Goal: Task Accomplishment & Management: Manage account settings

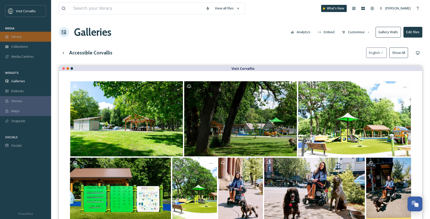
click at [29, 36] on div "Library" at bounding box center [25, 37] width 51 height 10
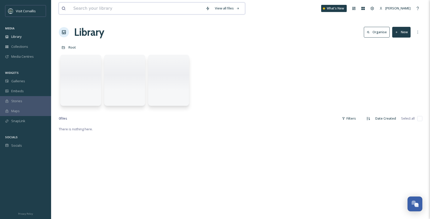
click at [82, 9] on input at bounding box center [137, 8] width 132 height 11
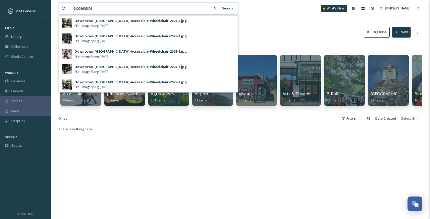
type input "accessible"
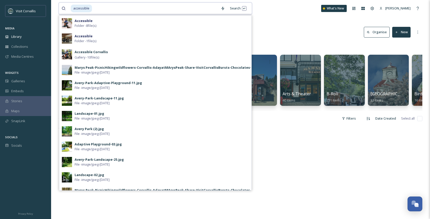
click at [99, 8] on input at bounding box center [155, 8] width 126 height 11
click at [242, 7] on div "Search Press Enter to search" at bounding box center [238, 8] width 22 height 10
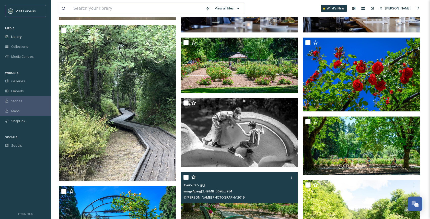
scroll to position [154, 0]
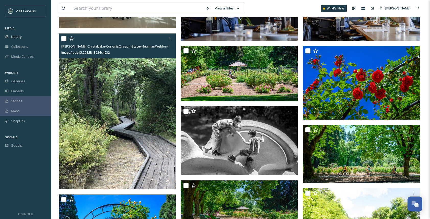
click at [64, 38] on input "checkbox" at bounding box center [63, 38] width 5 height 5
checkbox input "true"
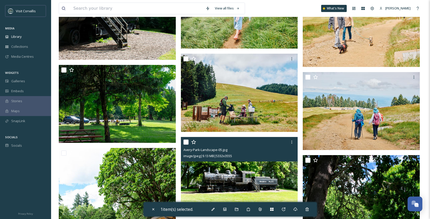
scroll to position [979, 0]
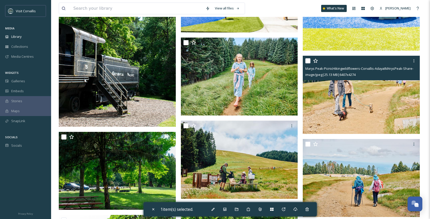
click at [310, 62] on input "checkbox" at bounding box center [307, 60] width 5 height 5
checkbox input "true"
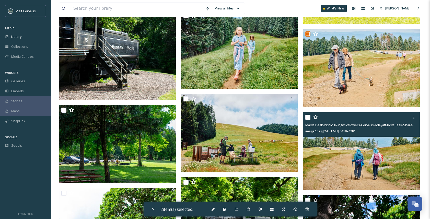
scroll to position [1017, 0]
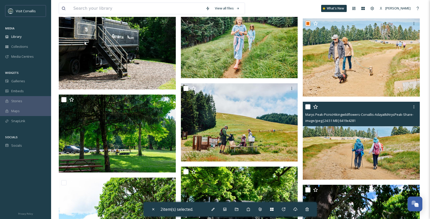
drag, startPoint x: 309, startPoint y: 107, endPoint x: 314, endPoint y: 112, distance: 7.2
click at [309, 107] on input "checkbox" at bounding box center [307, 106] width 5 height 5
checkbox input "true"
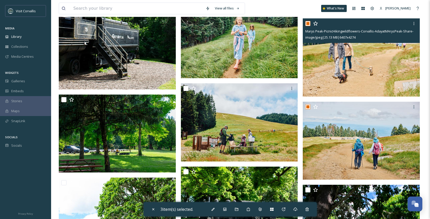
click at [309, 23] on input "checkbox" at bounding box center [307, 23] width 5 height 5
checkbox input "false"
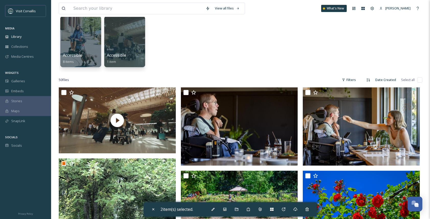
scroll to position [37, 0]
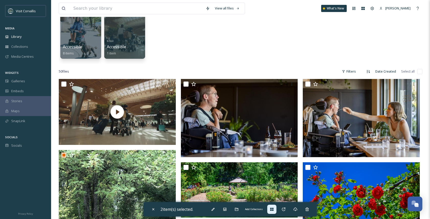
click at [272, 209] on icon at bounding box center [271, 209] width 3 height 3
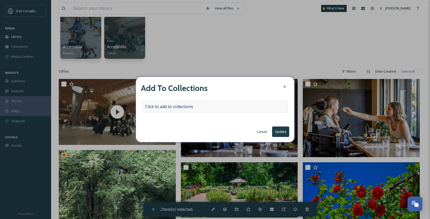
click at [213, 108] on div "Click to add to collections" at bounding box center [215, 107] width 146 height 12
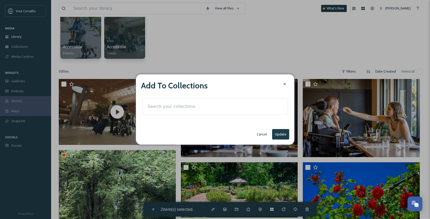
click at [207, 107] on div at bounding box center [215, 106] width 146 height 17
click at [196, 107] on input at bounding box center [173, 106] width 56 height 11
type input "access"
click at [285, 82] on div at bounding box center [284, 83] width 9 height 9
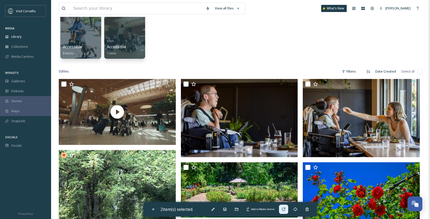
click at [286, 209] on icon at bounding box center [283, 209] width 4 height 4
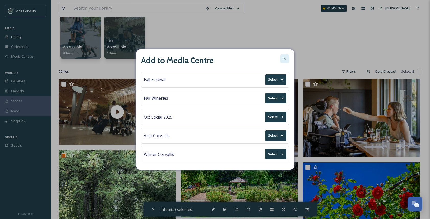
click at [284, 59] on icon at bounding box center [284, 59] width 4 height 4
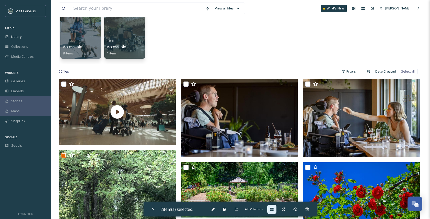
click at [274, 209] on icon at bounding box center [272, 209] width 4 height 4
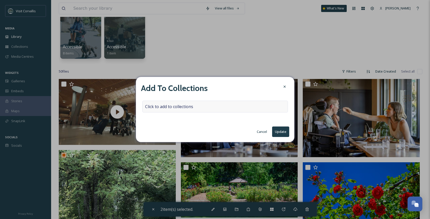
click at [221, 106] on div "Click to add to collections" at bounding box center [215, 107] width 146 height 12
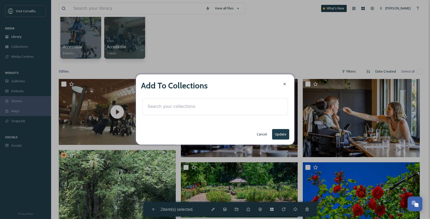
click at [211, 107] on div at bounding box center [215, 106] width 146 height 17
drag, startPoint x: 205, startPoint y: 107, endPoint x: 169, endPoint y: 108, distance: 36.0
click at [201, 107] on input at bounding box center [173, 106] width 56 height 11
type input "a"
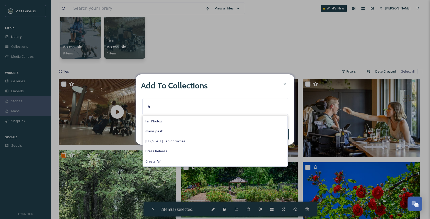
click at [282, 85] on div at bounding box center [284, 83] width 9 height 9
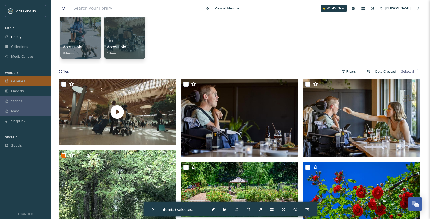
click at [19, 84] on div "Galleries" at bounding box center [25, 81] width 51 height 10
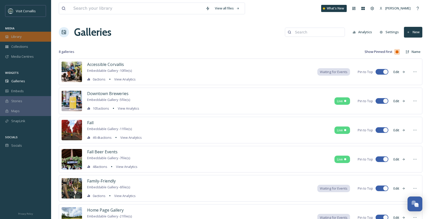
click at [26, 34] on div "Library" at bounding box center [25, 37] width 51 height 10
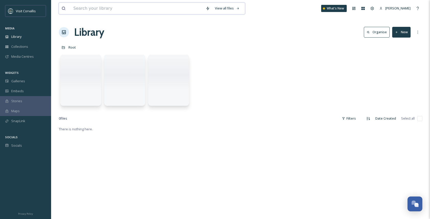
click at [109, 10] on input at bounding box center [137, 8] width 132 height 11
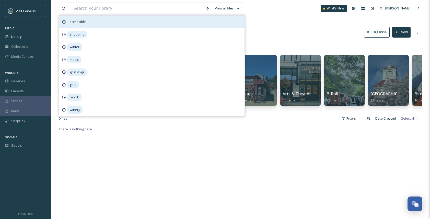
click at [82, 23] on span "accessible" at bounding box center [77, 21] width 21 height 7
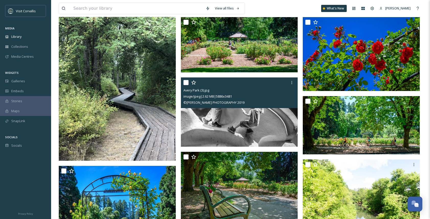
scroll to position [134, 0]
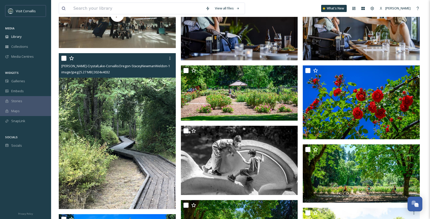
click at [64, 59] on input "checkbox" at bounding box center [63, 58] width 5 height 5
checkbox input "true"
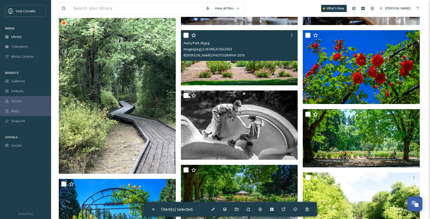
scroll to position [173, 0]
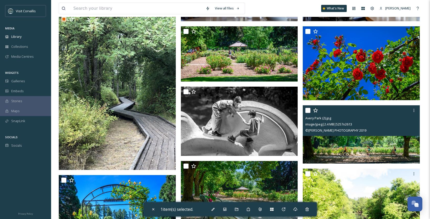
click at [307, 111] on input "checkbox" at bounding box center [307, 110] width 5 height 5
checkbox input "true"
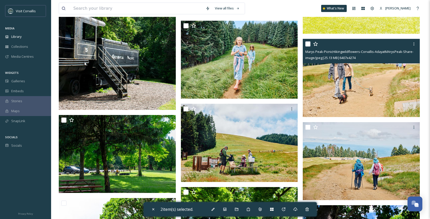
scroll to position [1014, 0]
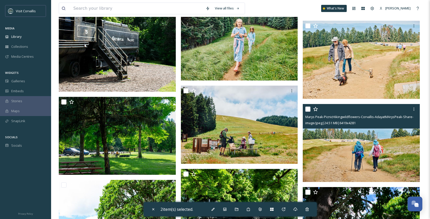
click at [309, 109] on input "checkbox" at bounding box center [307, 108] width 5 height 5
checkbox input "true"
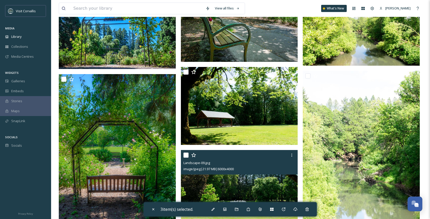
scroll to position [354, 0]
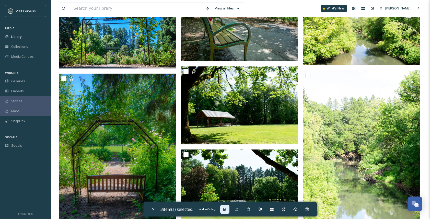
click at [225, 209] on icon at bounding box center [224, 209] width 3 height 3
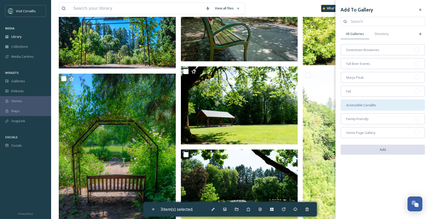
click at [390, 104] on div "Accessible Corvallis" at bounding box center [382, 104] width 84 height 11
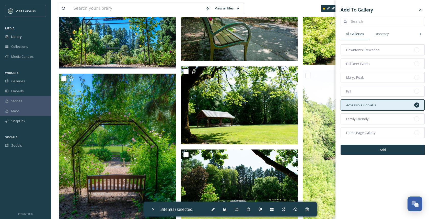
click at [382, 153] on button "Add" at bounding box center [382, 150] width 84 height 10
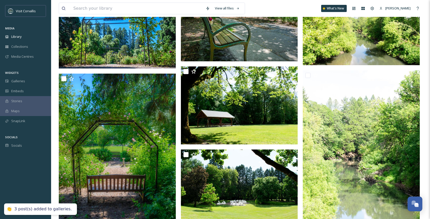
checkbox input "false"
click at [101, 6] on input at bounding box center [137, 8] width 132 height 11
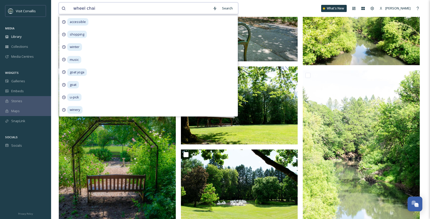
type input "wheel chair"
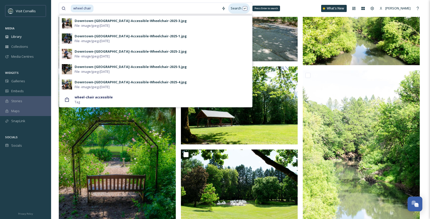
click at [246, 9] on div "Search Press Enter to search" at bounding box center [239, 8] width 22 height 10
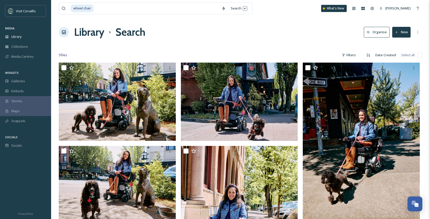
click at [282, 44] on div at bounding box center [240, 44] width 363 height 5
click at [120, 5] on input at bounding box center [156, 8] width 125 height 11
click at [85, 9] on span "wheel chair" at bounding box center [82, 8] width 23 height 7
drag, startPoint x: 106, startPoint y: 8, endPoint x: 124, endPoint y: 7, distance: 17.9
click at [106, 8] on input at bounding box center [156, 8] width 125 height 11
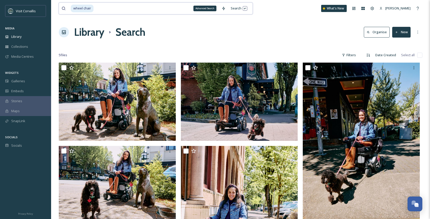
click at [185, 8] on input at bounding box center [156, 8] width 125 height 11
drag, startPoint x: 112, startPoint y: 9, endPoint x: 47, endPoint y: 5, distance: 65.0
click at [94, 5] on input at bounding box center [156, 8] width 125 height 11
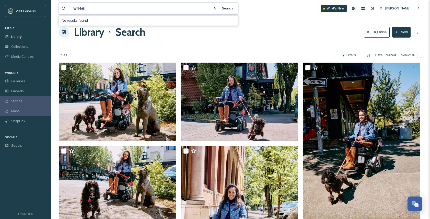
type input "wheel"
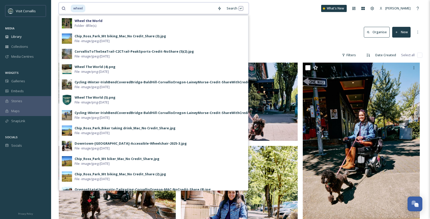
click at [91, 7] on input at bounding box center [150, 8] width 129 height 11
drag, startPoint x: 84, startPoint y: 8, endPoint x: 97, endPoint y: 8, distance: 13.0
click at [84, 8] on span "wheel" at bounding box center [78, 8] width 15 height 7
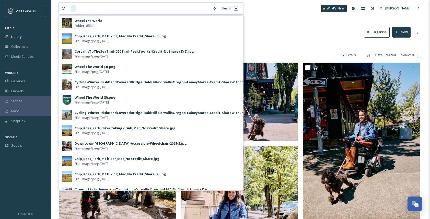
drag, startPoint x: 189, startPoint y: 12, endPoint x: 182, endPoint y: 10, distance: 7.4
click at [189, 11] on input at bounding box center [143, 8] width 134 height 11
drag, startPoint x: 158, startPoint y: 5, endPoint x: 60, endPoint y: -4, distance: 98.5
click at [76, 3] on input at bounding box center [143, 8] width 134 height 11
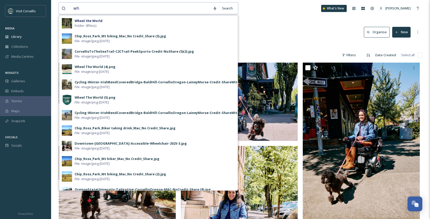
type input "w"
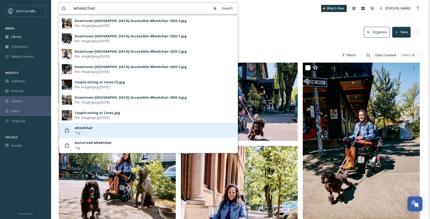
type input "wheelchair"
click at [75, 131] on span "Tag" at bounding box center [77, 132] width 5 height 5
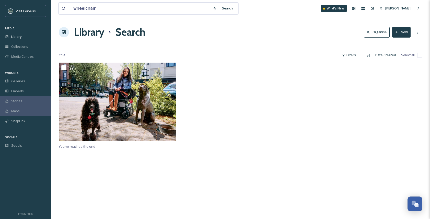
click at [99, 8] on input "wheelchair" at bounding box center [140, 8] width 139 height 11
click at [98, 9] on input "wheelchair" at bounding box center [140, 8] width 139 height 11
click at [28, 81] on div "Galleries" at bounding box center [25, 81] width 51 height 10
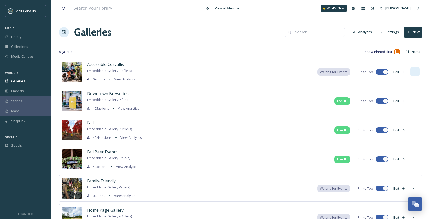
click at [413, 71] on icon at bounding box center [415, 72] width 4 height 4
click at [328, 56] on div "Show Pinned First Name" at bounding box center [332, 52] width 182 height 8
click at [340, 71] on span "Waiting for Events" at bounding box center [334, 71] width 28 height 5
click at [397, 72] on button "Edit" at bounding box center [399, 72] width 17 height 10
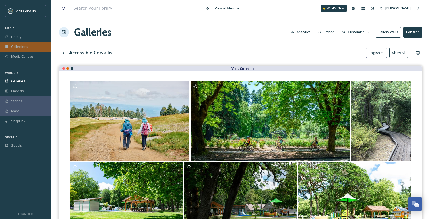
click at [27, 49] on span "Collections" at bounding box center [19, 46] width 17 height 5
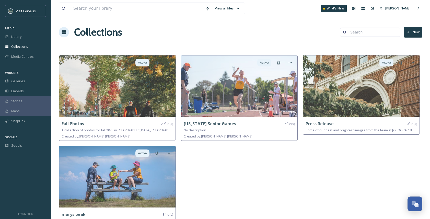
click at [416, 32] on button "New" at bounding box center [413, 32] width 18 height 10
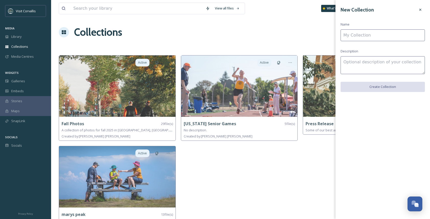
click at [382, 37] on input at bounding box center [382, 35] width 84 height 12
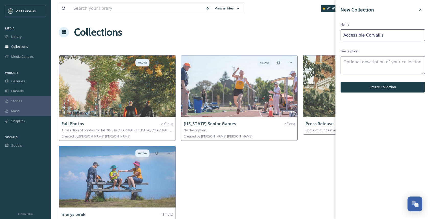
type input "Accessible Corvallis"
click at [370, 65] on textarea at bounding box center [382, 65] width 84 height 18
click at [392, 84] on button "Create Collection" at bounding box center [382, 87] width 84 height 10
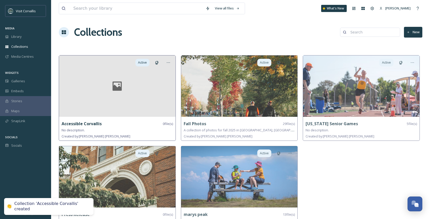
click at [134, 83] on div at bounding box center [117, 85] width 116 height 61
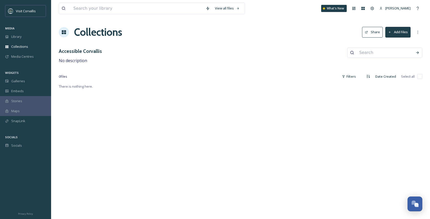
click at [395, 35] on button "Add Files" at bounding box center [397, 32] width 25 height 10
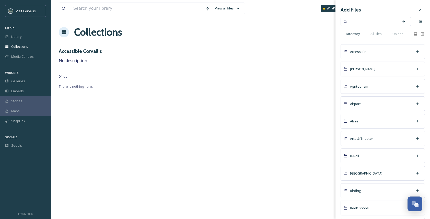
click at [377, 53] on div "Accessible" at bounding box center [382, 51] width 84 height 15
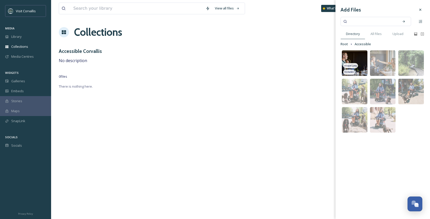
click at [357, 60] on img at bounding box center [355, 63] width 26 height 26
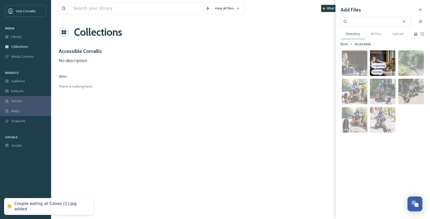
click at [387, 60] on img at bounding box center [383, 63] width 26 height 26
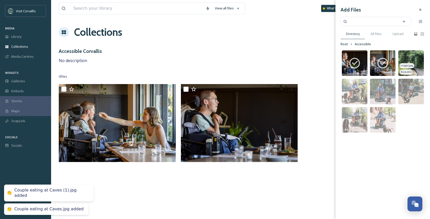
click at [411, 57] on img at bounding box center [411, 63] width 26 height 26
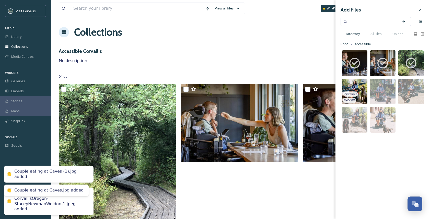
click at [360, 83] on img at bounding box center [355, 92] width 26 height 26
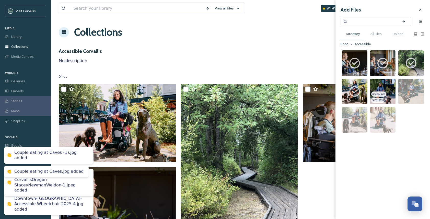
click at [381, 82] on img at bounding box center [383, 92] width 26 height 26
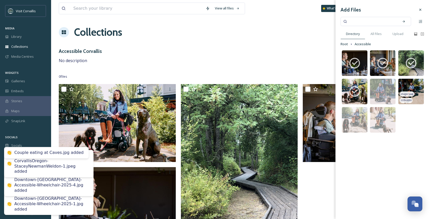
click at [407, 84] on img at bounding box center [411, 92] width 26 height 26
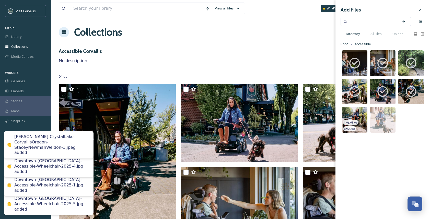
click at [352, 111] on img at bounding box center [355, 120] width 26 height 26
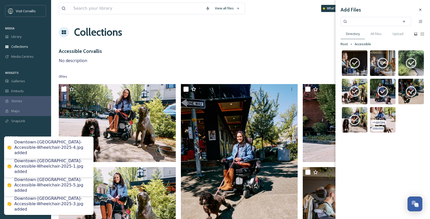
click at [380, 111] on img at bounding box center [383, 120] width 26 height 26
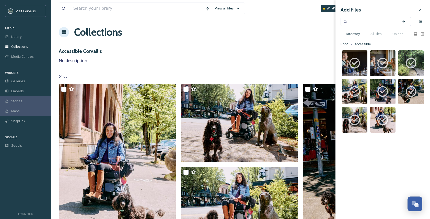
click at [280, 33] on div "Collections Share Add Files" at bounding box center [240, 32] width 363 height 15
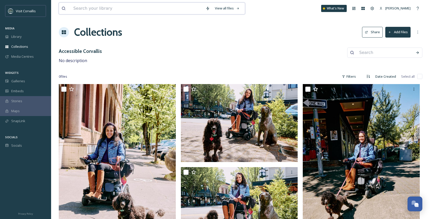
click at [77, 8] on input at bounding box center [137, 8] width 132 height 11
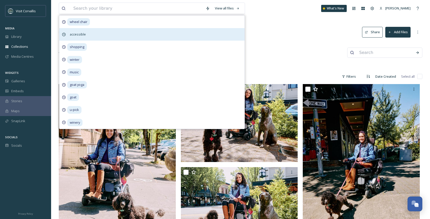
click at [76, 33] on span "accessible" at bounding box center [77, 34] width 21 height 7
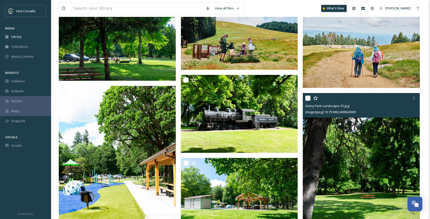
scroll to position [1071, 0]
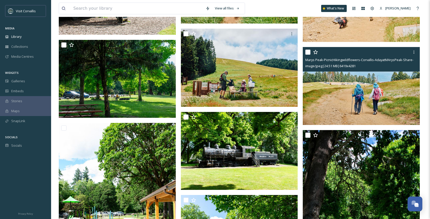
click at [307, 51] on input "checkbox" at bounding box center [307, 52] width 5 height 5
checkbox input "true"
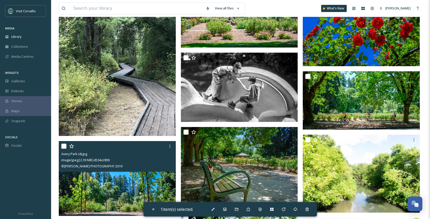
scroll to position [206, 0]
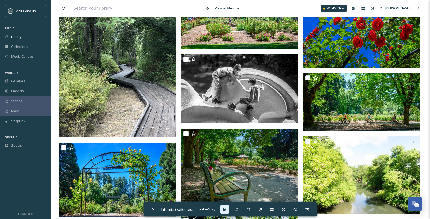
click at [225, 209] on icon at bounding box center [224, 209] width 3 height 3
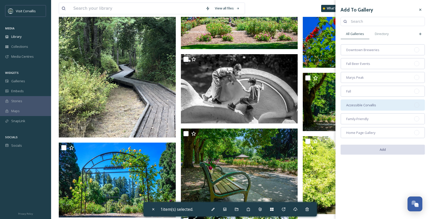
click at [356, 102] on div "Accessible Corvallis" at bounding box center [382, 104] width 84 height 11
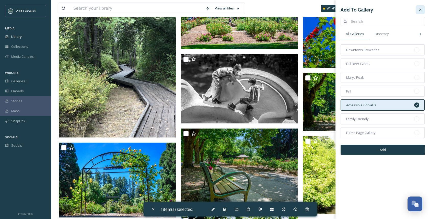
click at [421, 10] on icon at bounding box center [420, 10] width 4 height 4
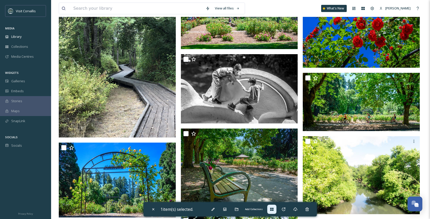
click at [272, 208] on icon at bounding box center [271, 209] width 3 height 3
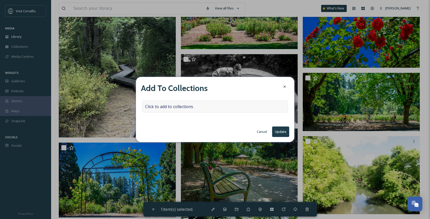
click at [208, 108] on div "Click to add to collections" at bounding box center [215, 107] width 146 height 12
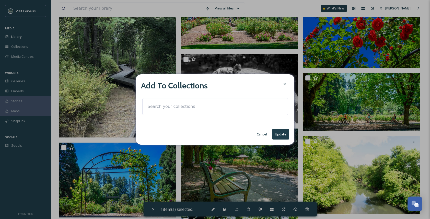
click at [208, 106] on div at bounding box center [215, 106] width 146 height 17
click at [201, 106] on input at bounding box center [173, 106] width 56 height 11
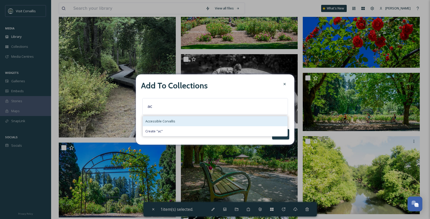
type input "ac"
click at [174, 121] on span "Accessible Corvallis" at bounding box center [160, 121] width 30 height 5
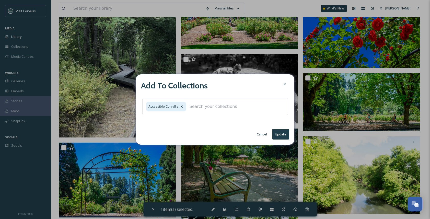
click at [281, 134] on button "Update" at bounding box center [280, 134] width 17 height 10
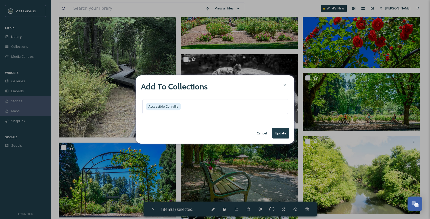
checkbox input "false"
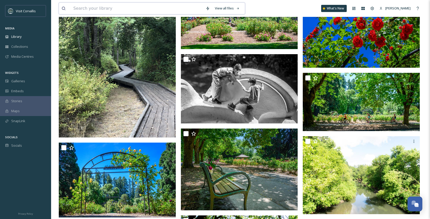
click at [84, 7] on input at bounding box center [137, 8] width 132 height 11
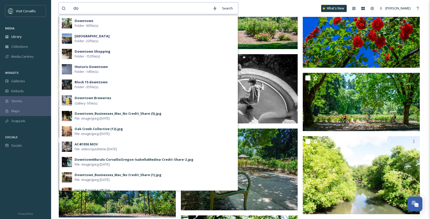
type input "d"
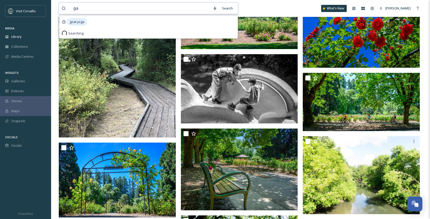
type input "g"
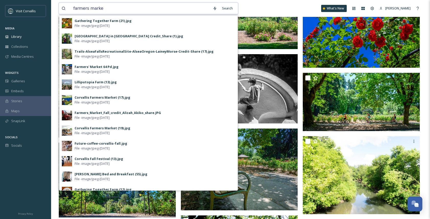
type input "farmers market"
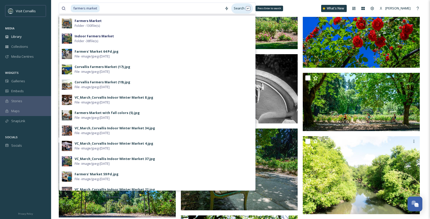
click at [239, 8] on div "Search Press Enter to search" at bounding box center [242, 8] width 22 height 10
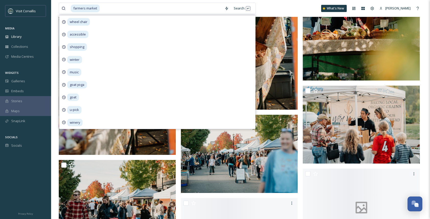
scroll to position [480, 0]
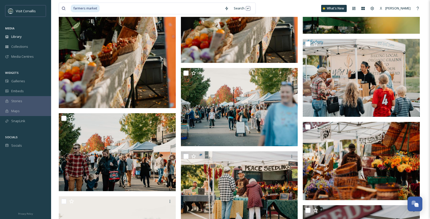
click at [276, 5] on div "farmers market Search What's New [PERSON_NAME]" at bounding box center [240, 8] width 363 height 17
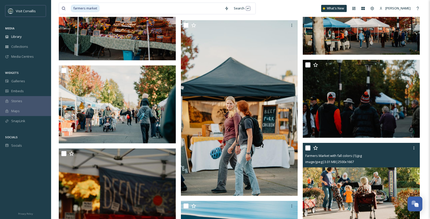
scroll to position [1146, 0]
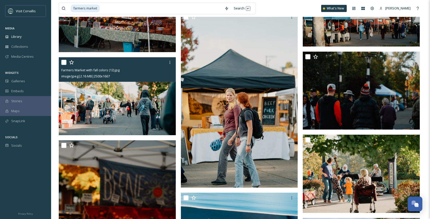
click at [66, 62] on input "checkbox" at bounding box center [63, 62] width 5 height 5
checkbox input "true"
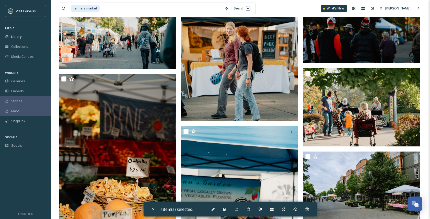
scroll to position [1226, 0]
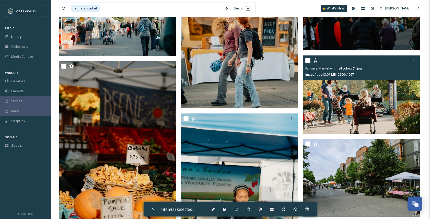
click at [306, 61] on input "checkbox" at bounding box center [307, 60] width 5 height 5
checkbox input "true"
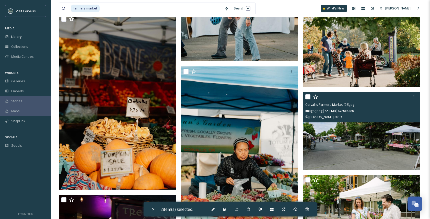
scroll to position [1275, 0]
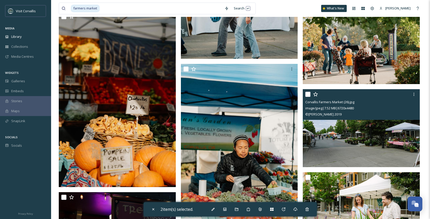
drag, startPoint x: 309, startPoint y: 94, endPoint x: 322, endPoint y: 121, distance: 29.8
click at [309, 94] on input "checkbox" at bounding box center [307, 94] width 5 height 5
checkbox input "true"
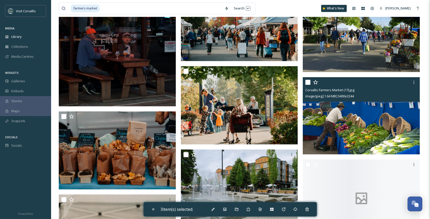
scroll to position [1552, 0]
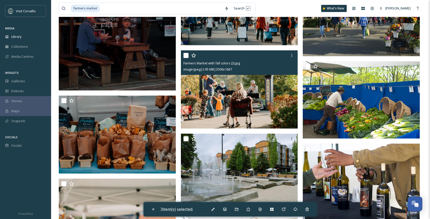
click at [186, 56] on input "checkbox" at bounding box center [185, 55] width 5 height 5
checkbox input "true"
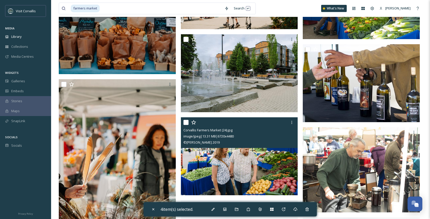
scroll to position [1675, 0]
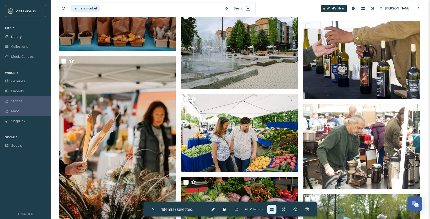
click at [271, 209] on icon at bounding box center [272, 209] width 4 height 4
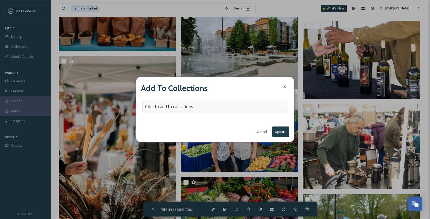
click at [169, 106] on span "Click to add to collections" at bounding box center [169, 106] width 48 height 6
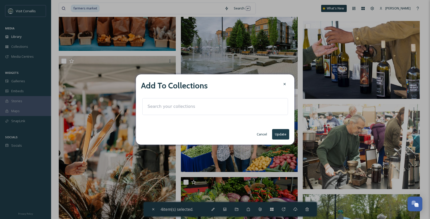
click at [169, 106] on input at bounding box center [173, 106] width 56 height 11
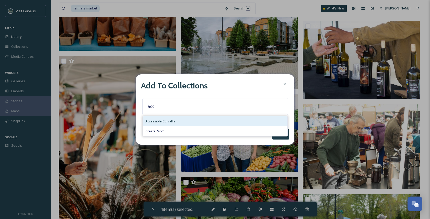
type input "acc"
click at [164, 122] on span "Accessible Corvallis" at bounding box center [160, 121] width 30 height 5
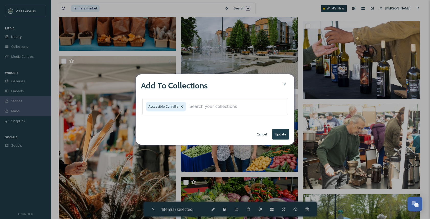
click at [282, 135] on button "Update" at bounding box center [280, 134] width 17 height 10
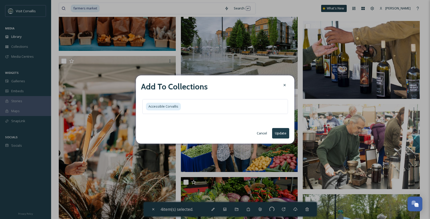
checkbox input "false"
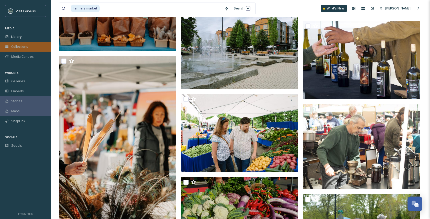
click at [18, 47] on span "Collections" at bounding box center [19, 46] width 17 height 5
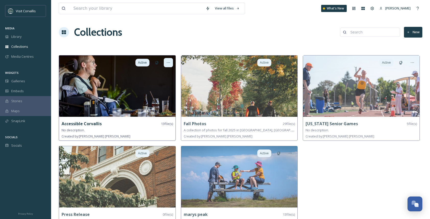
click at [168, 63] on icon at bounding box center [168, 62] width 3 height 1
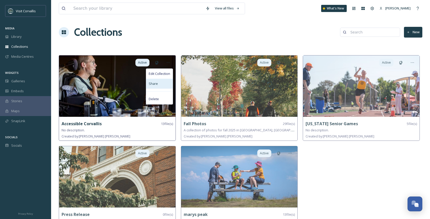
click at [157, 83] on span "Share" at bounding box center [153, 83] width 9 height 5
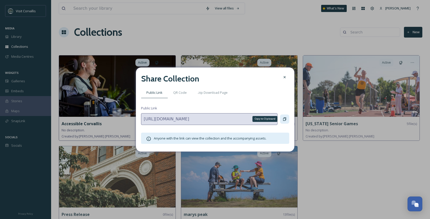
click at [285, 119] on icon at bounding box center [284, 118] width 3 height 3
click at [286, 77] on icon at bounding box center [284, 77] width 4 height 4
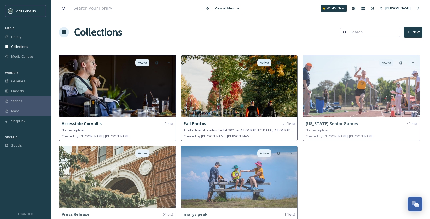
drag, startPoint x: 282, startPoint y: 75, endPoint x: 282, endPoint y: 71, distance: 3.4
